Goal: Information Seeking & Learning: Learn about a topic

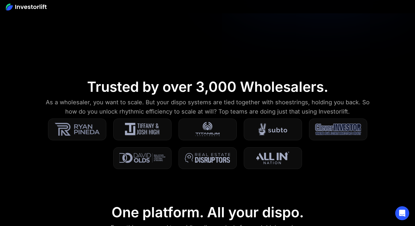
scroll to position [171, 0]
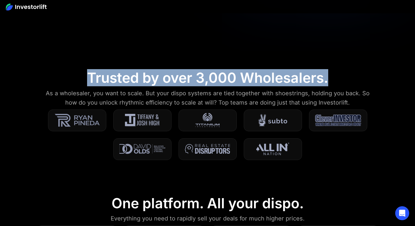
drag, startPoint x: 89, startPoint y: 81, endPoint x: 335, endPoint y: 78, distance: 245.8
click at [335, 78] on section "Trusted by over 3,000 Wholesalers. As a wholesaler, you want to scale. But your…" at bounding box center [207, 119] width 415 height 126
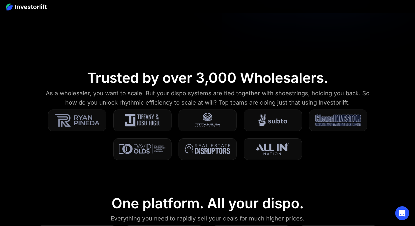
click at [364, 143] on section "Trusted by over 3,000 Wholesalers. As a wholesaler, you want to scale. But your…" at bounding box center [207, 119] width 415 height 126
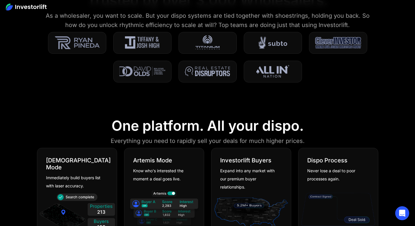
scroll to position [298, 0]
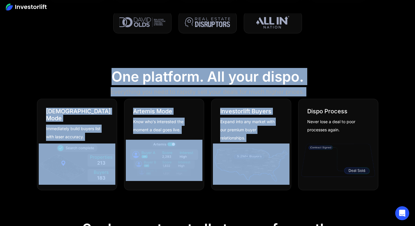
drag, startPoint x: 97, startPoint y: 75, endPoint x: 339, endPoint y: 96, distance: 242.6
click at [339, 96] on section "One platform. All your dispo. Everything you need to rapidly sell your deals fo…" at bounding box center [207, 130] width 415 height 153
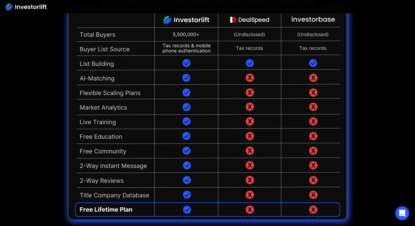
scroll to position [1333, 0]
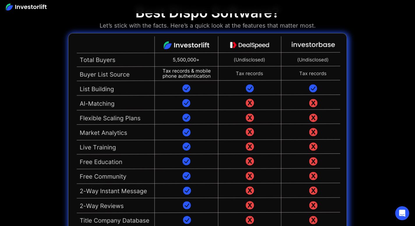
click at [254, 43] on img at bounding box center [207, 139] width 278 height 212
click at [303, 40] on img at bounding box center [207, 139] width 278 height 212
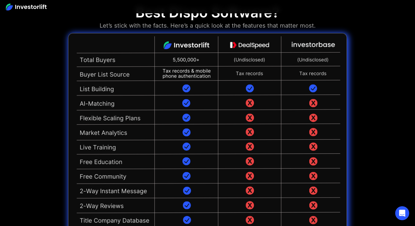
click at [303, 40] on img at bounding box center [207, 139] width 278 height 212
click at [258, 65] on img at bounding box center [207, 139] width 278 height 212
click at [112, 76] on img at bounding box center [207, 139] width 278 height 212
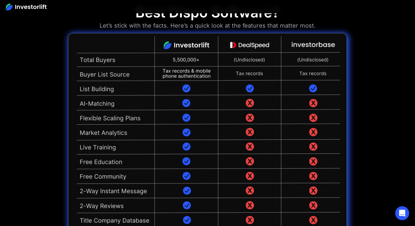
click at [112, 76] on img at bounding box center [207, 139] width 278 height 212
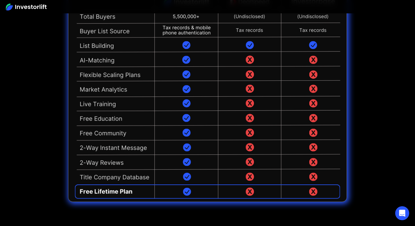
scroll to position [1497, 0]
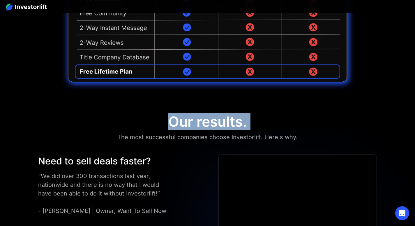
drag, startPoint x: 172, startPoint y: 117, endPoint x: 264, endPoint y: 127, distance: 91.5
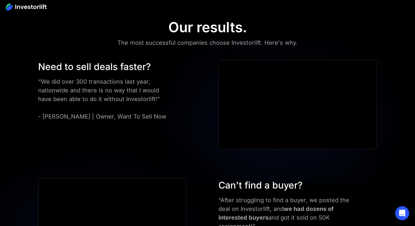
scroll to position [1666, 0]
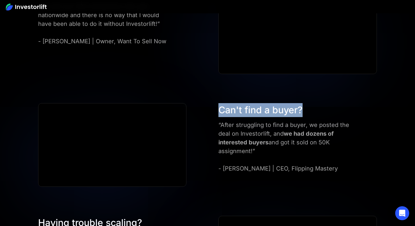
drag, startPoint x: 216, startPoint y: 106, endPoint x: 304, endPoint y: 107, distance: 87.9
click at [304, 107] on div "Can't find a buyer? “After struggling to find a buyer, we posted the deal on In…" at bounding box center [297, 138] width 164 height 70
click at [304, 107] on div "Can't find a buyer?" at bounding box center [289, 110] width 142 height 14
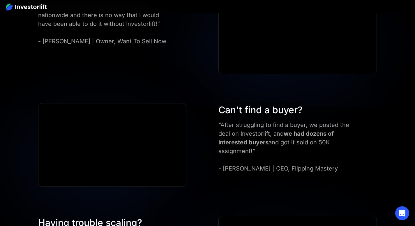
scroll to position [1789, 0]
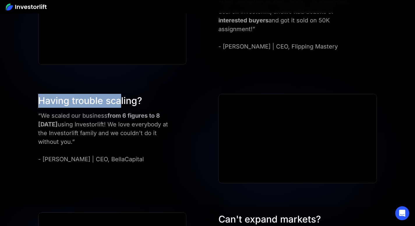
drag, startPoint x: 40, startPoint y: 102, endPoint x: 120, endPoint y: 102, distance: 80.9
click at [120, 102] on div "Having trouble scaling?" at bounding box center [104, 101] width 133 height 14
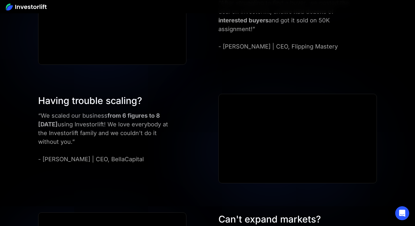
click at [160, 113] on strong "from 6 figures to 8 [DATE]" at bounding box center [99, 120] width 122 height 16
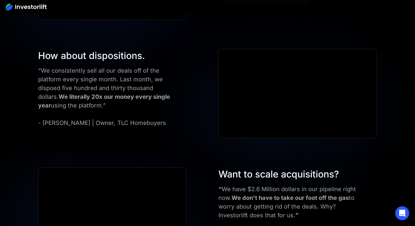
scroll to position [2091, 0]
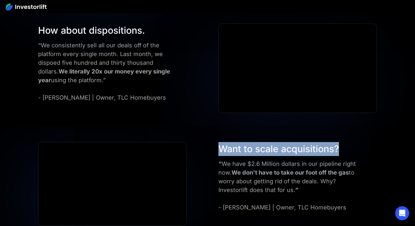
drag, startPoint x: 220, startPoint y: 147, endPoint x: 346, endPoint y: 153, distance: 125.5
click at [346, 153] on div "Want to scale acquisitions?" at bounding box center [289, 149] width 142 height 14
click at [389, 153] on div "Want to scale acquisitions? “ We have $2.6 Million dollars in our pipeline righ…" at bounding box center [207, 184] width 373 height 84
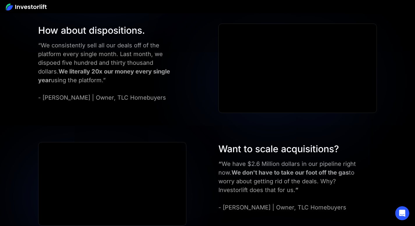
scroll to position [2151, 0]
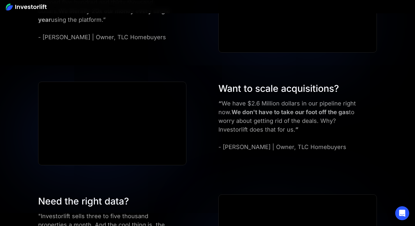
click at [307, 134] on div "“ We have $2.6 Million dollars in our pipeline right now. We don't have to take…" at bounding box center [289, 125] width 142 height 52
click at [325, 142] on div "“ We have $2.6 Million dollars in our pipeline right now. We don't have to take…" at bounding box center [289, 125] width 142 height 52
click at [327, 145] on div "“ We have $2.6 Million dollars in our pipeline right now. We don't have to take…" at bounding box center [289, 125] width 142 height 52
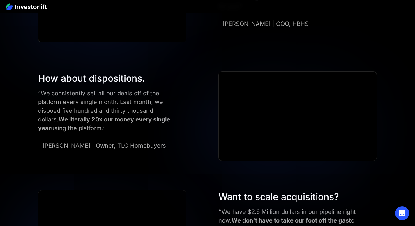
scroll to position [2133, 0]
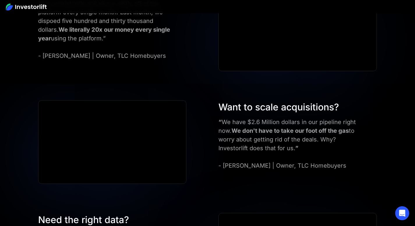
click at [303, 129] on strong "We don't have to take our foot off the gas" at bounding box center [289, 130] width 117 height 7
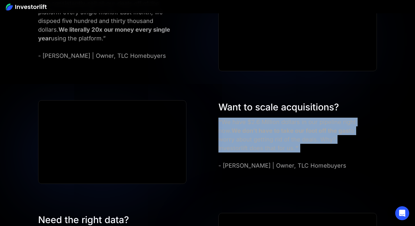
click at [303, 129] on strong "We don't have to take our foot off the gas" at bounding box center [289, 130] width 117 height 7
click at [312, 146] on div "“ We have $2.6 Million dollars in our pipeline right now. We don't have to take…" at bounding box center [289, 144] width 142 height 52
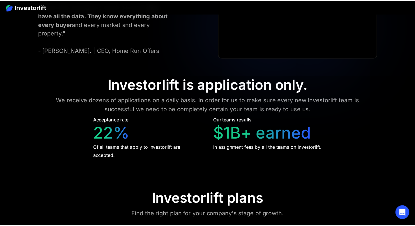
scroll to position [2379, 0]
